Goal: Task Accomplishment & Management: Use online tool/utility

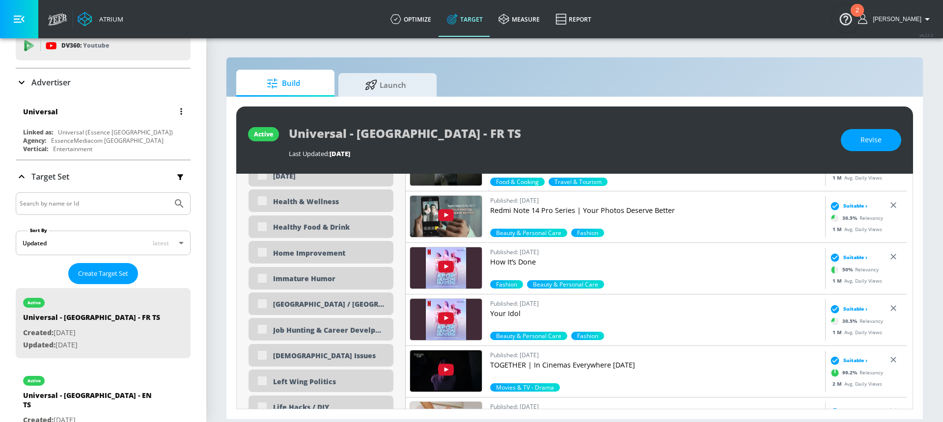
scroll to position [38, 0]
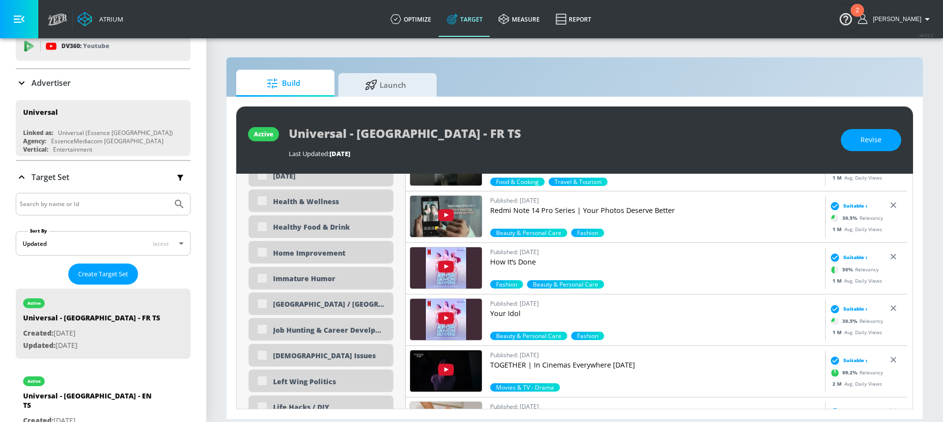
click at [83, 90] on div "Advertiser" at bounding box center [103, 82] width 175 height 27
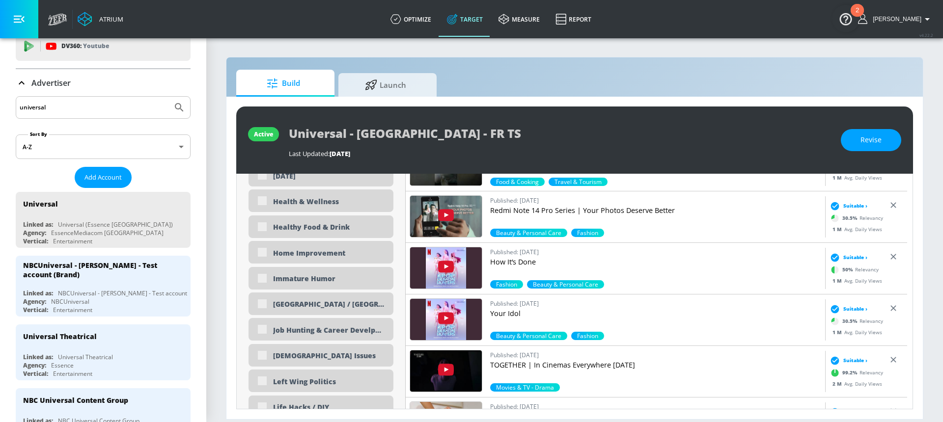
click at [82, 112] on input "universal" at bounding box center [94, 107] width 149 height 13
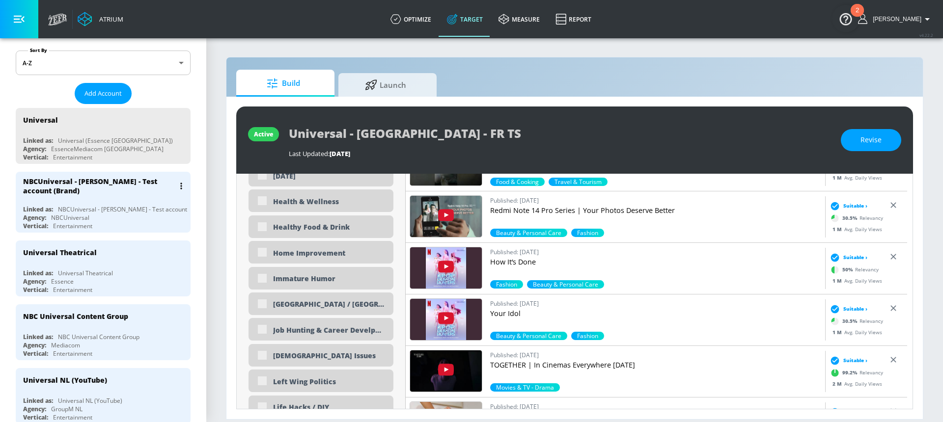
scroll to position [121, 0]
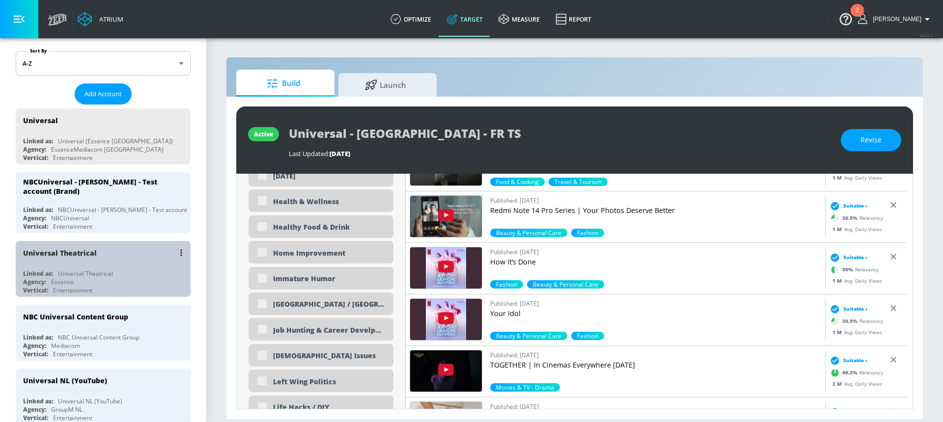
click at [107, 263] on div "Universal Theatrical" at bounding box center [105, 253] width 165 height 24
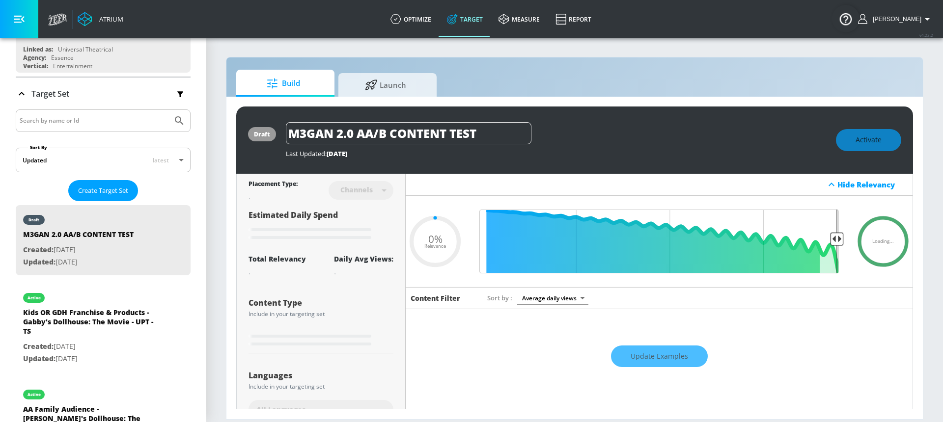
type input "0.05"
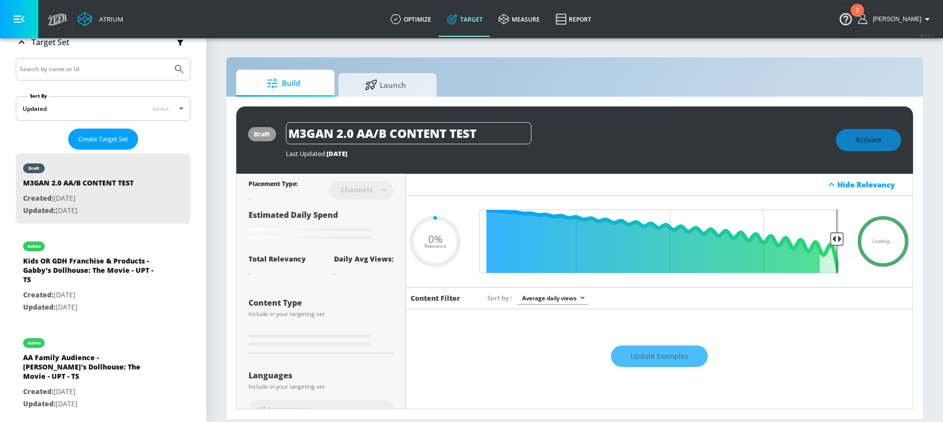
scroll to position [175, 0]
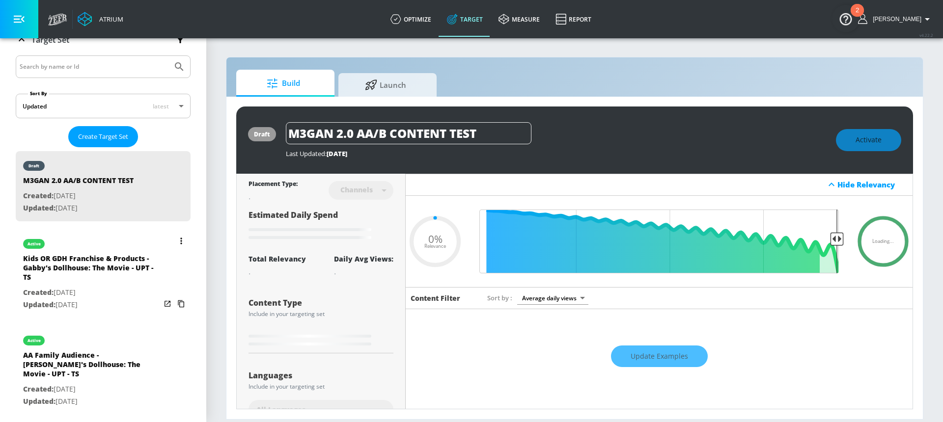
click at [107, 274] on div "Kids OR GDH Franchise & Products - Gabby's Dollhouse: The Movie - UPT - TS" at bounding box center [91, 270] width 137 height 33
type input "Kids OR GDH Franchise & Products - Gabby's Dollhouse: The Movie - UPT - TS"
type input "videos"
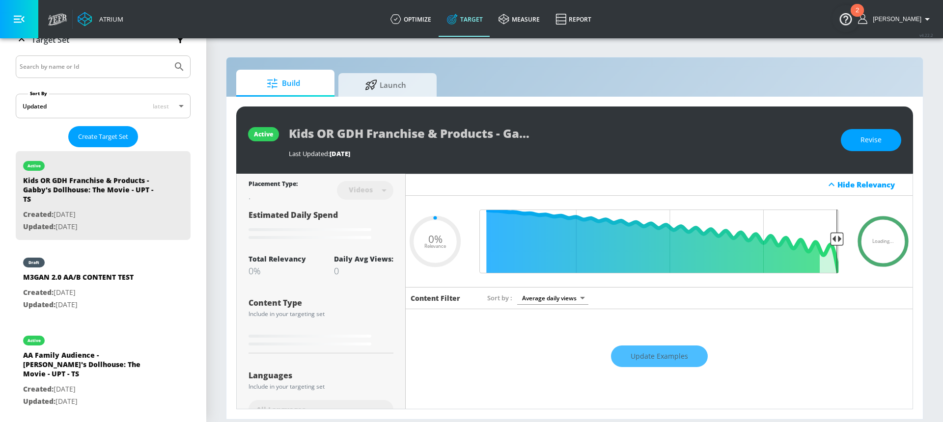
type input "0.6"
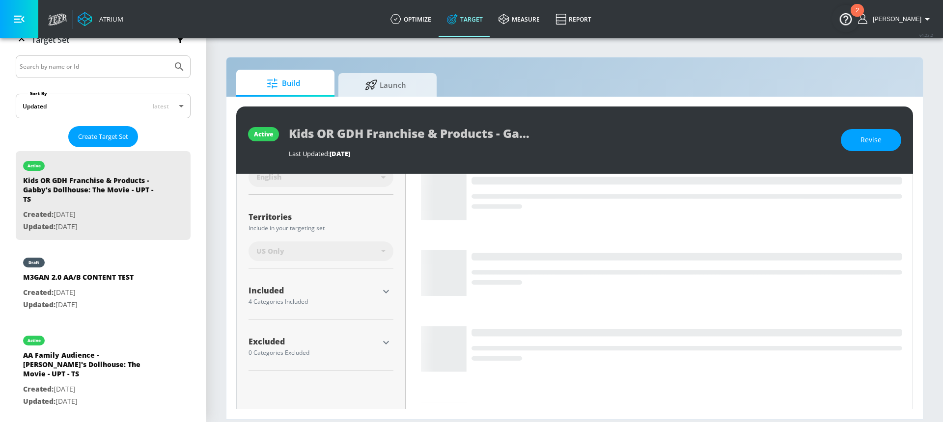
scroll to position [229, 0]
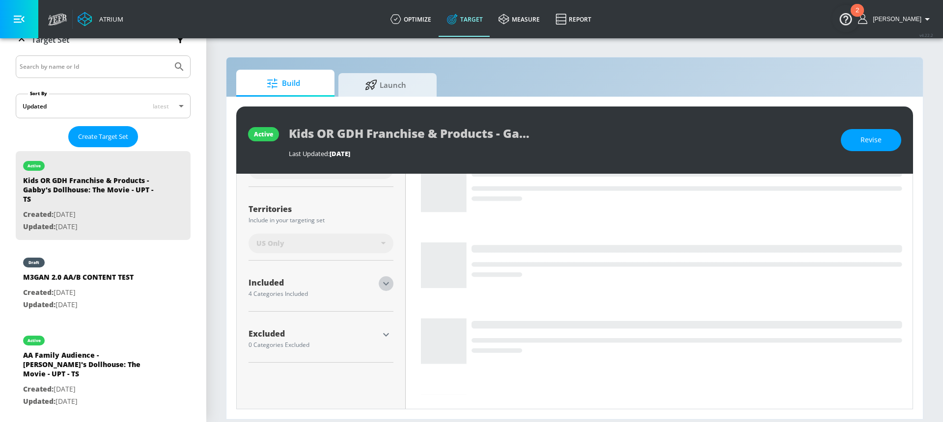
click at [384, 285] on icon "button" at bounding box center [386, 283] width 6 height 3
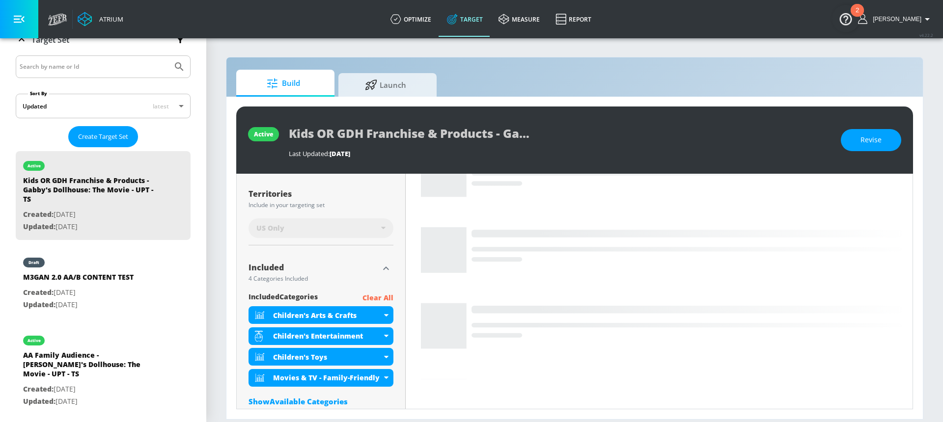
scroll to position [309, 0]
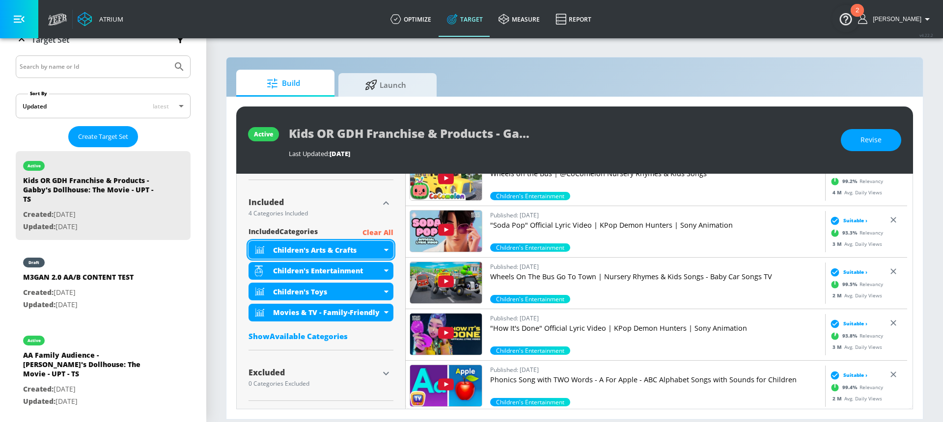
drag, startPoint x: 362, startPoint y: 249, endPoint x: 280, endPoint y: 250, distance: 82.5
click at [280, 250] on div "Children's Arts & Crafts" at bounding box center [327, 249] width 109 height 9
drag, startPoint x: 274, startPoint y: 250, endPoint x: 357, endPoint y: 250, distance: 83.0
click at [357, 250] on div "Children's Arts & Crafts" at bounding box center [327, 249] width 109 height 9
